Goal: Task Accomplishment & Management: Manage account settings

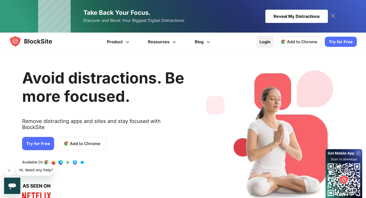
click at [266, 39] on link "Login" at bounding box center [265, 42] width 17 height 12
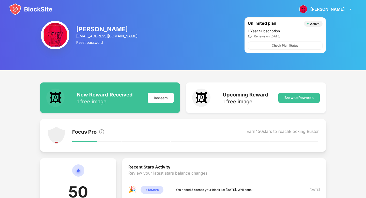
click at [31, 10] on img at bounding box center [30, 9] width 43 height 12
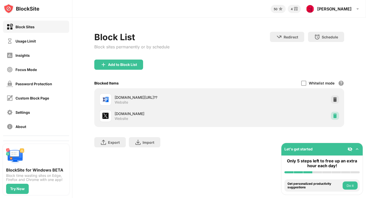
click at [336, 114] on img at bounding box center [335, 115] width 5 height 5
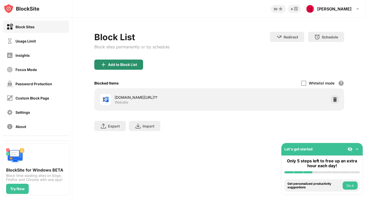
click at [139, 66] on div "Add to Block List" at bounding box center [118, 65] width 49 height 10
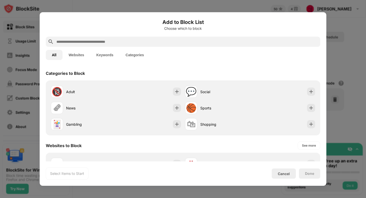
click at [129, 40] on input "text" at bounding box center [187, 42] width 263 height 6
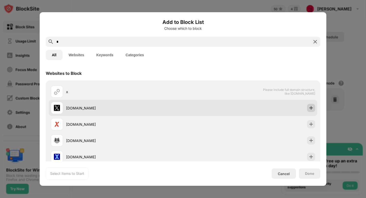
type input "*"
click at [311, 110] on img at bounding box center [311, 107] width 5 height 5
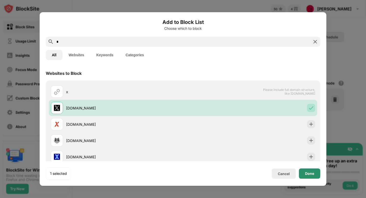
click at [313, 173] on div "Done" at bounding box center [309, 173] width 9 height 4
